Goal: Information Seeking & Learning: Learn about a topic

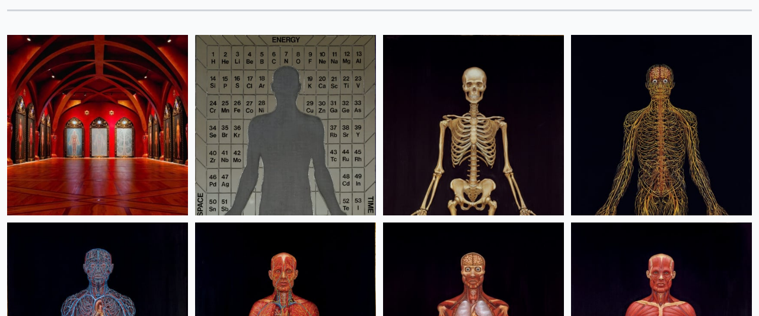
scroll to position [97, 0]
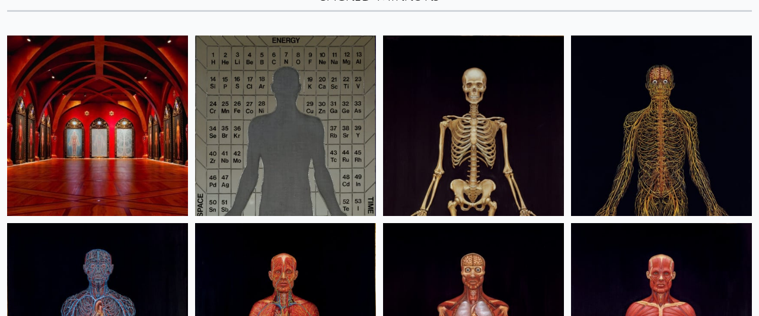
click at [146, 98] on img at bounding box center [97, 126] width 181 height 181
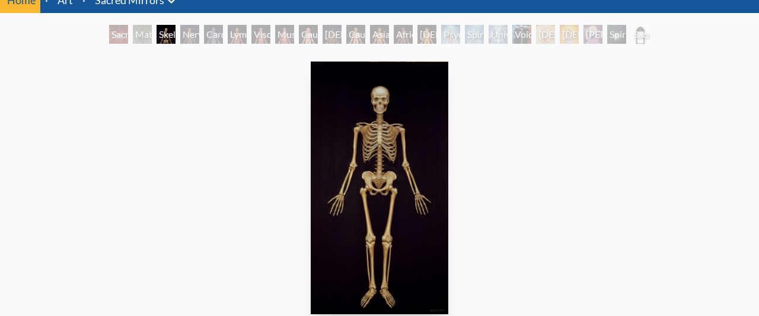
scroll to position [51, 0]
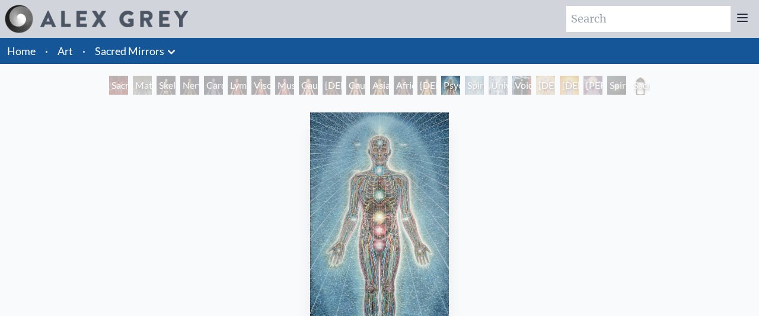
scroll to position [95, 0]
